Goal: Transaction & Acquisition: Register for event/course

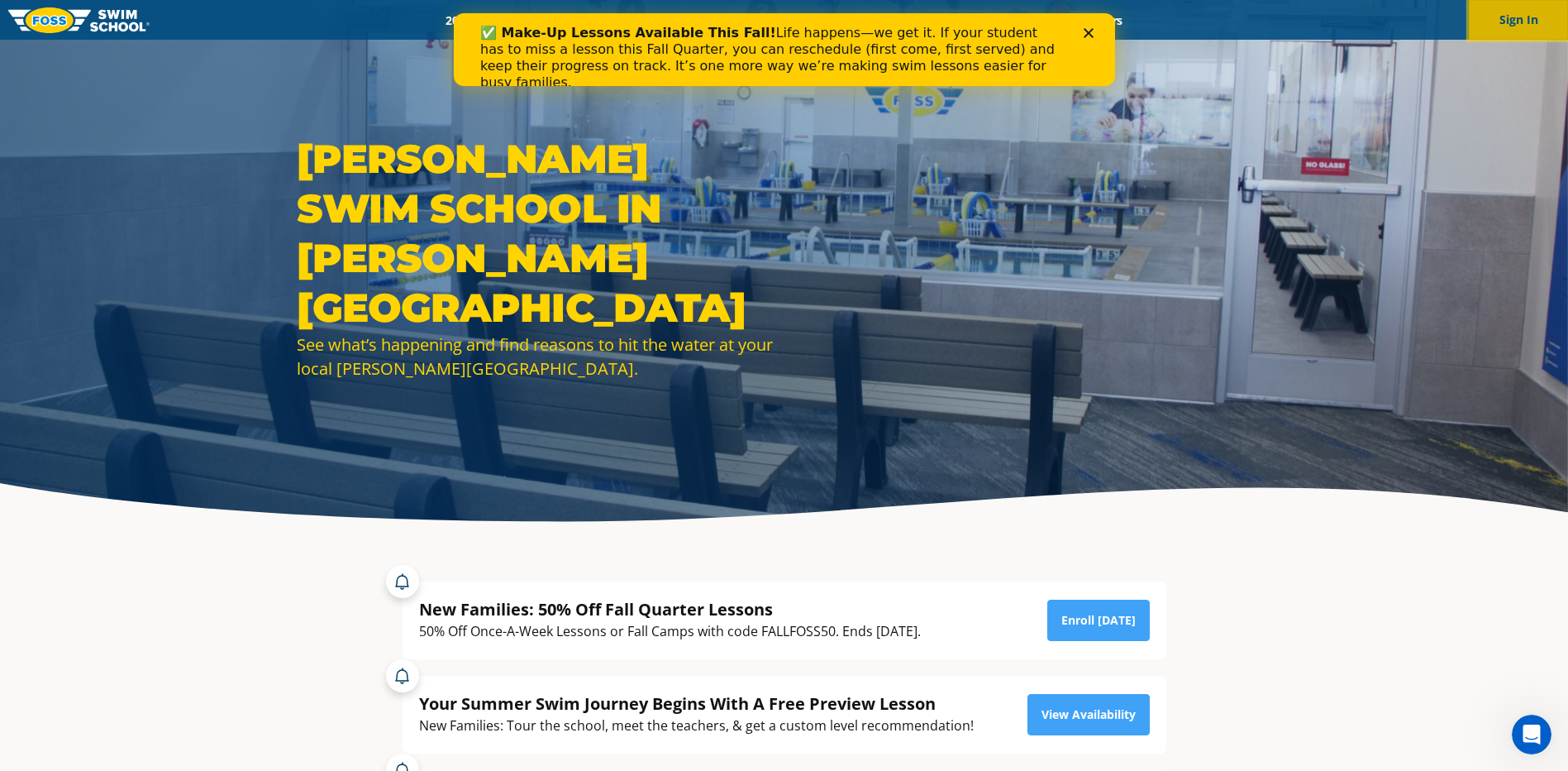
click at [1542, 18] on button "Sign In" at bounding box center [1518, 20] width 99 height 40
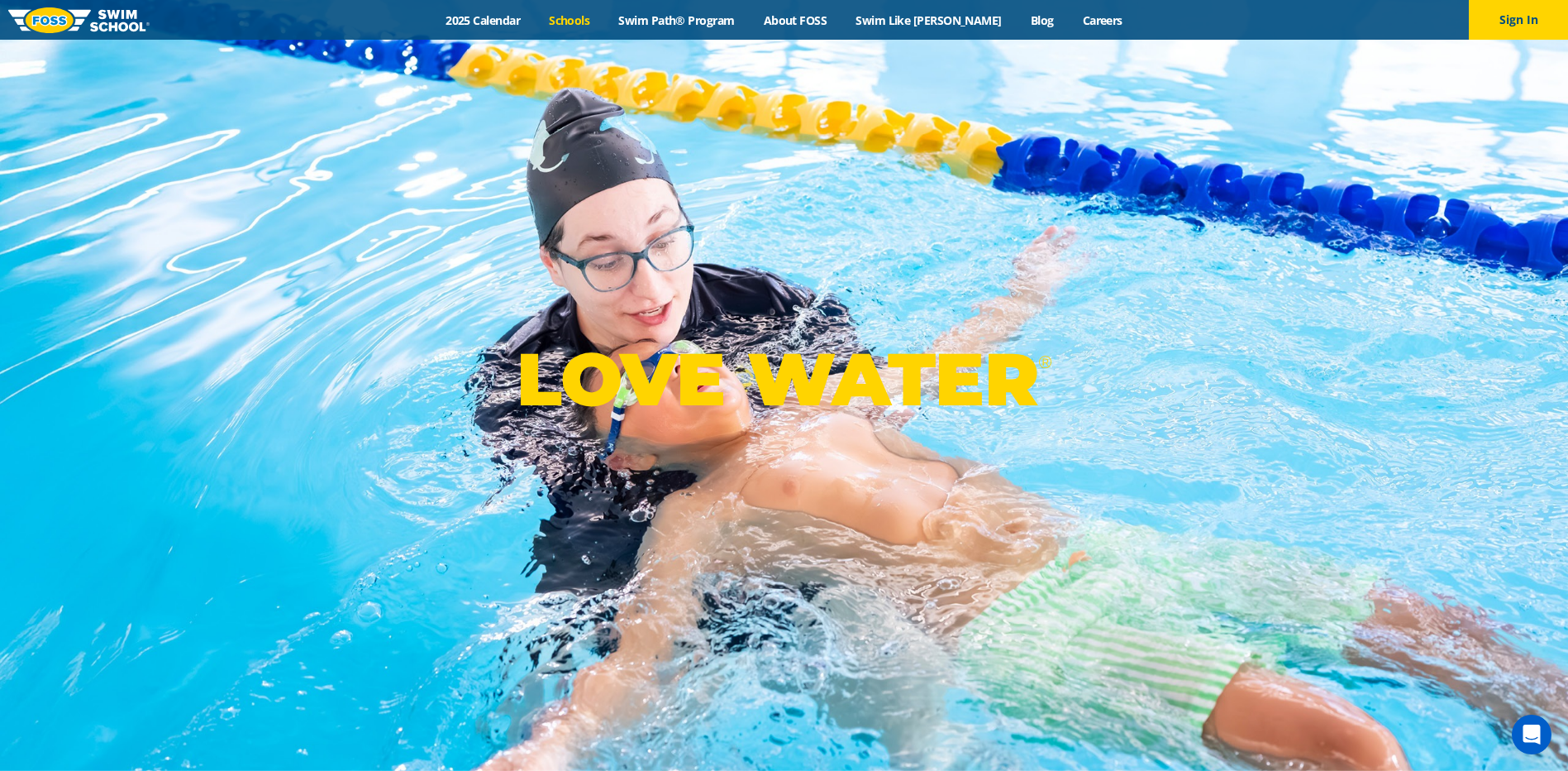
click at [604, 20] on link "Schools" at bounding box center [569, 20] width 69 height 16
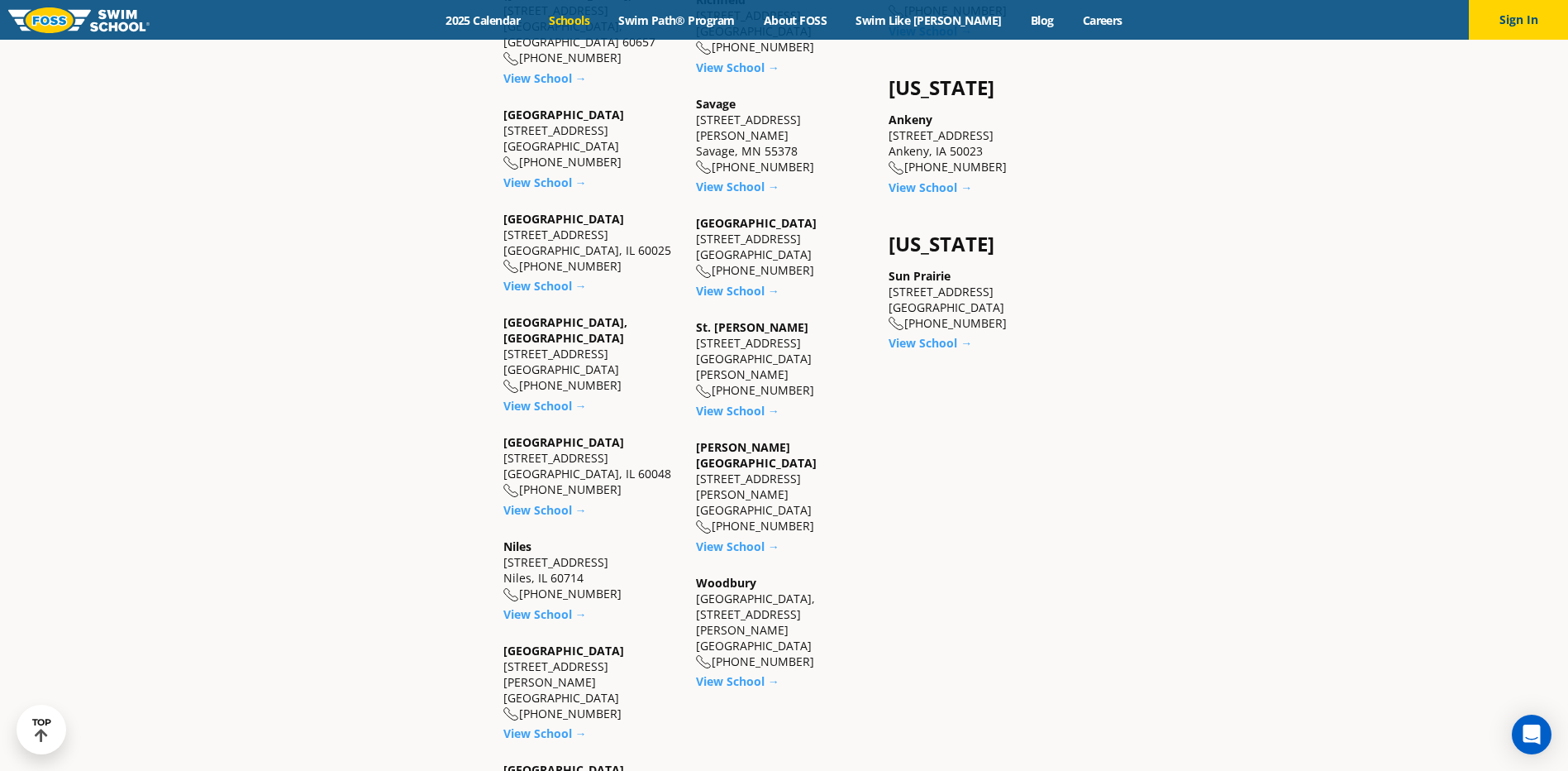
scroll to position [1405, 0]
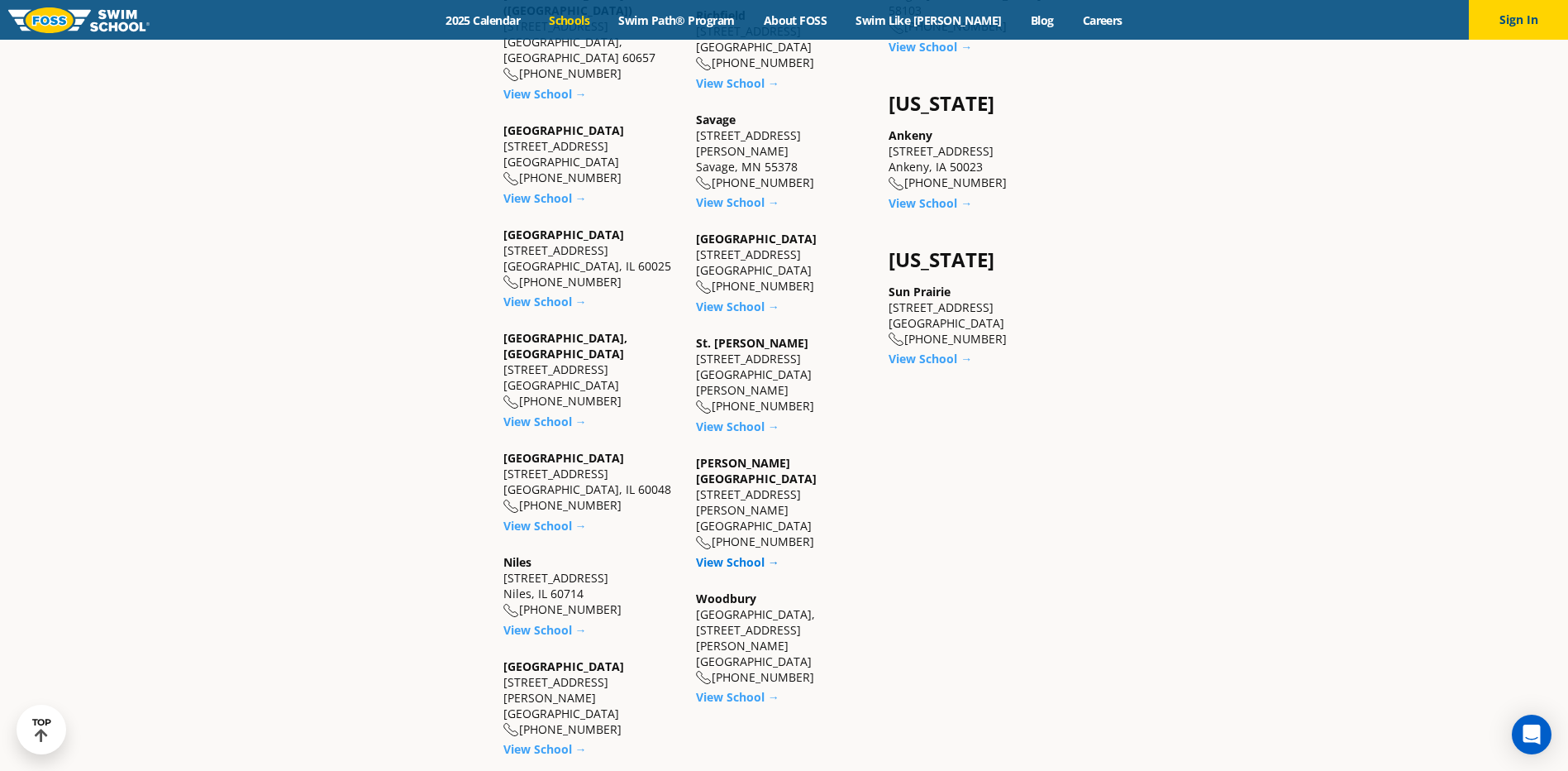
click at [744, 554] on link "View School →" at bounding box center [738, 562] width 83 height 16
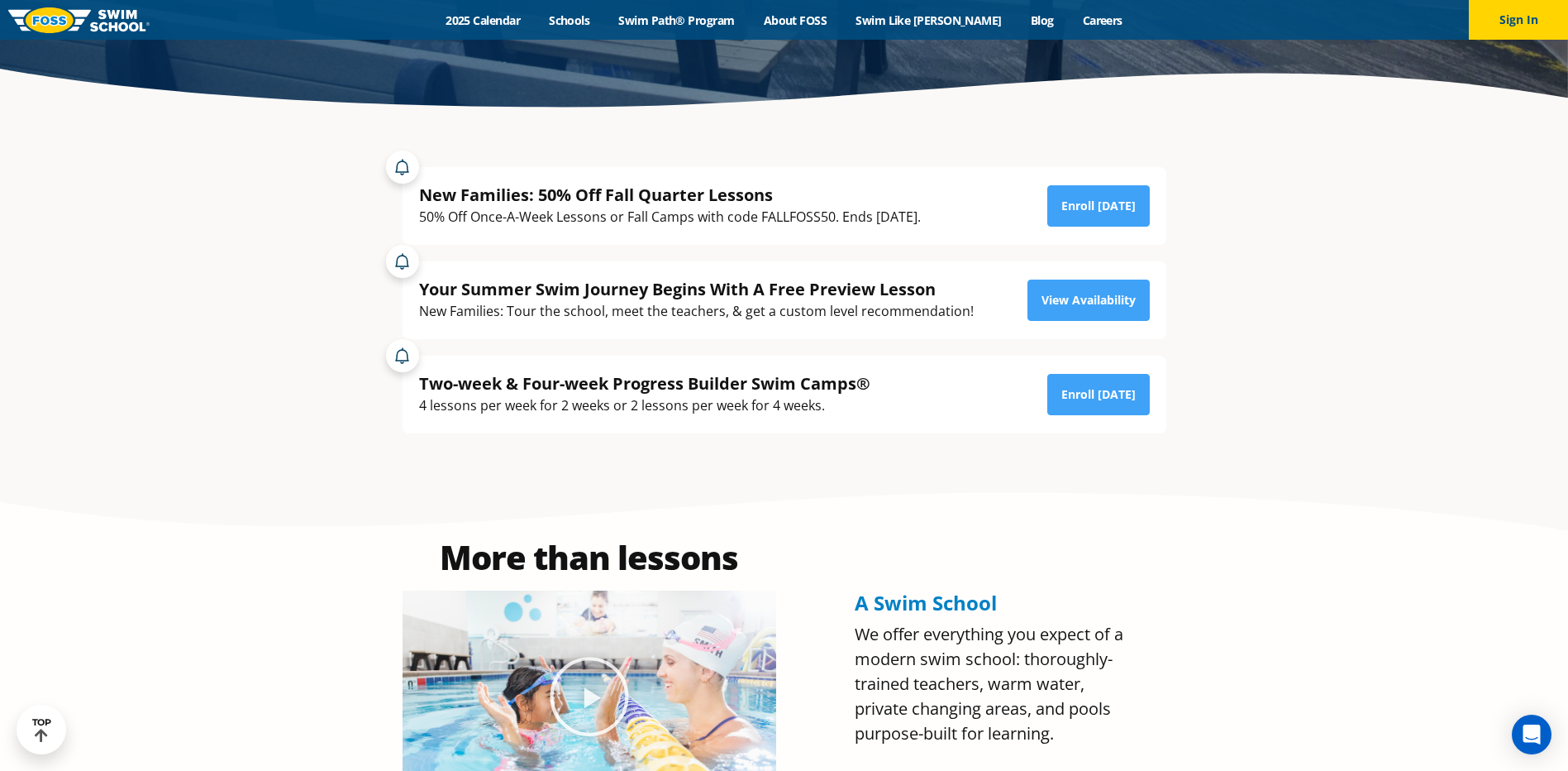
scroll to position [413, 0]
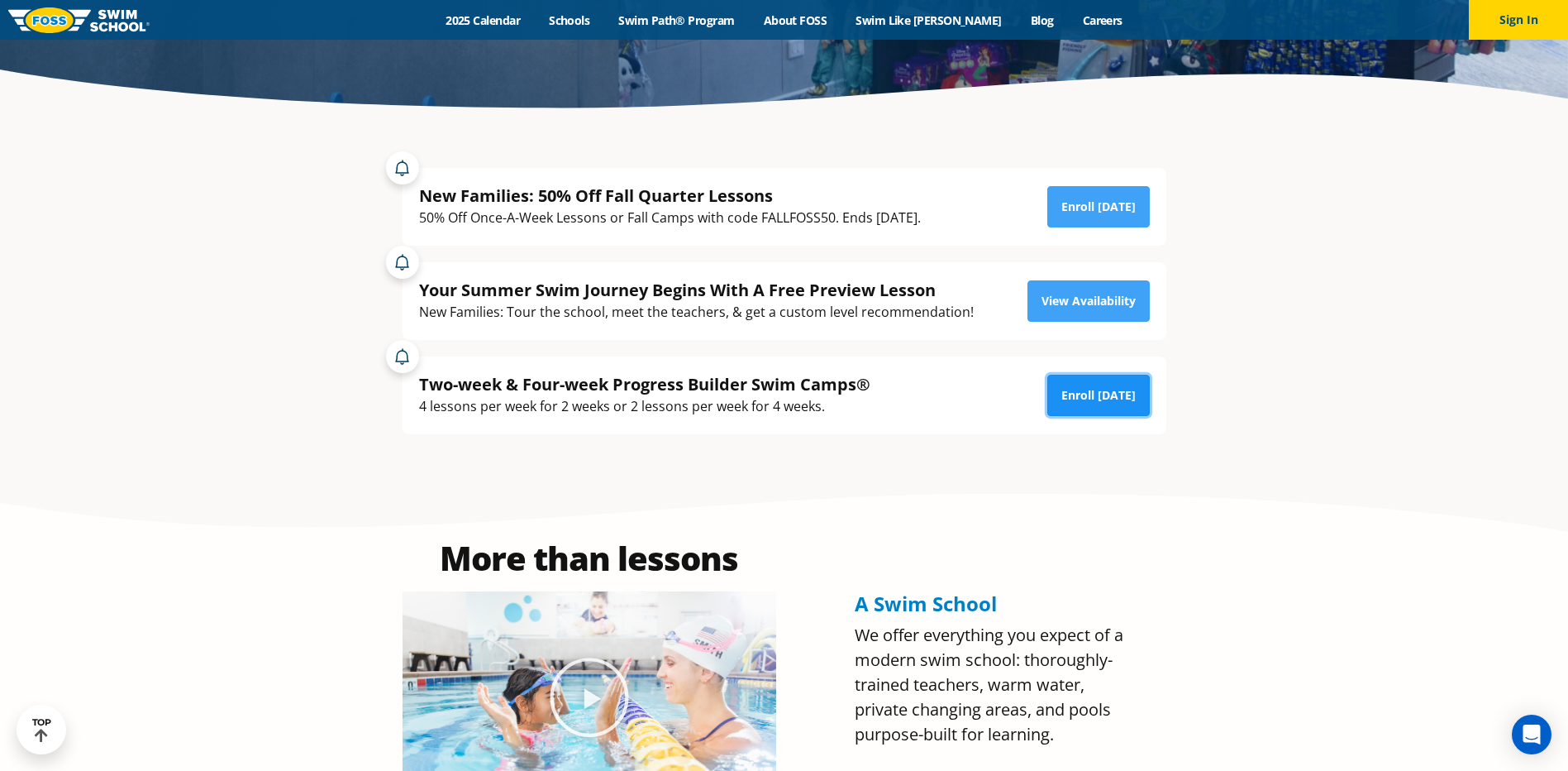
drag, startPoint x: 1117, startPoint y: 398, endPoint x: 1102, endPoint y: 401, distance: 15.3
click at [1117, 397] on link "Enroll Today" at bounding box center [1099, 395] width 103 height 42
